Goal: Task Accomplishment & Management: Complete application form

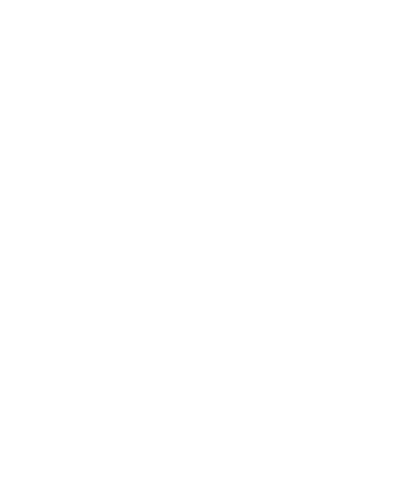
select select "*"
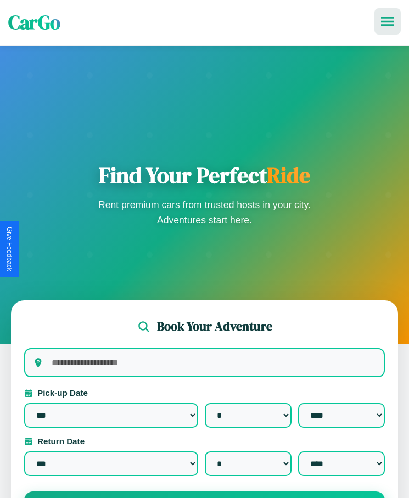
click at [388, 21] on icon at bounding box center [387, 21] width 13 height 9
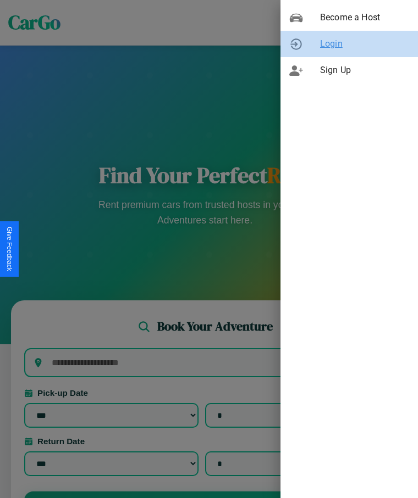
click at [349, 44] on span "Login" at bounding box center [364, 43] width 89 height 13
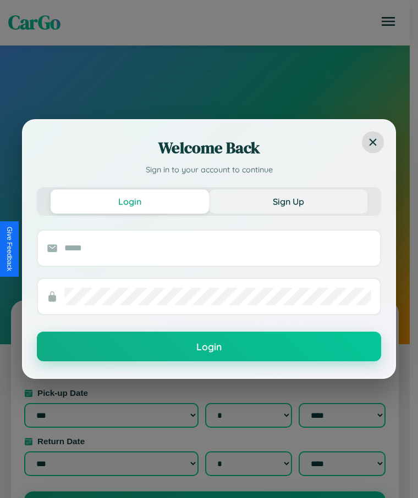
click at [288, 201] on button "Sign Up" at bounding box center [288, 202] width 158 height 24
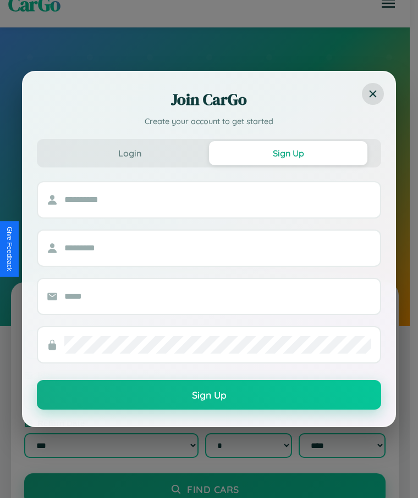
scroll to position [175, 0]
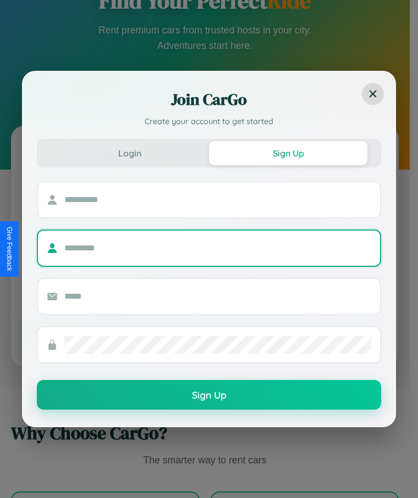
click at [204, 249] on input "text" at bounding box center [217, 249] width 307 height 18
